Goal: Information Seeking & Learning: Learn about a topic

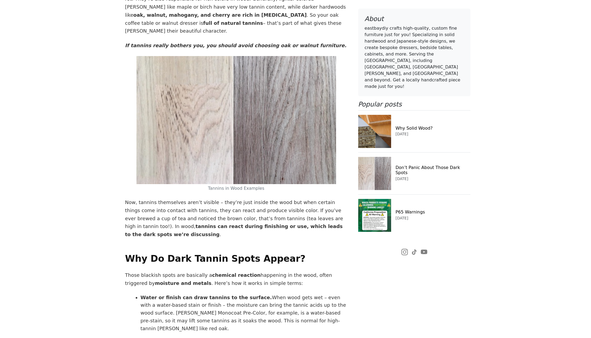
scroll to position [539, 0]
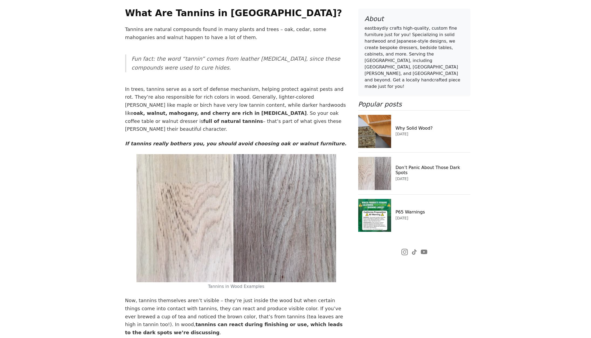
scroll to position [485, 0]
